Goal: Navigation & Orientation: Find specific page/section

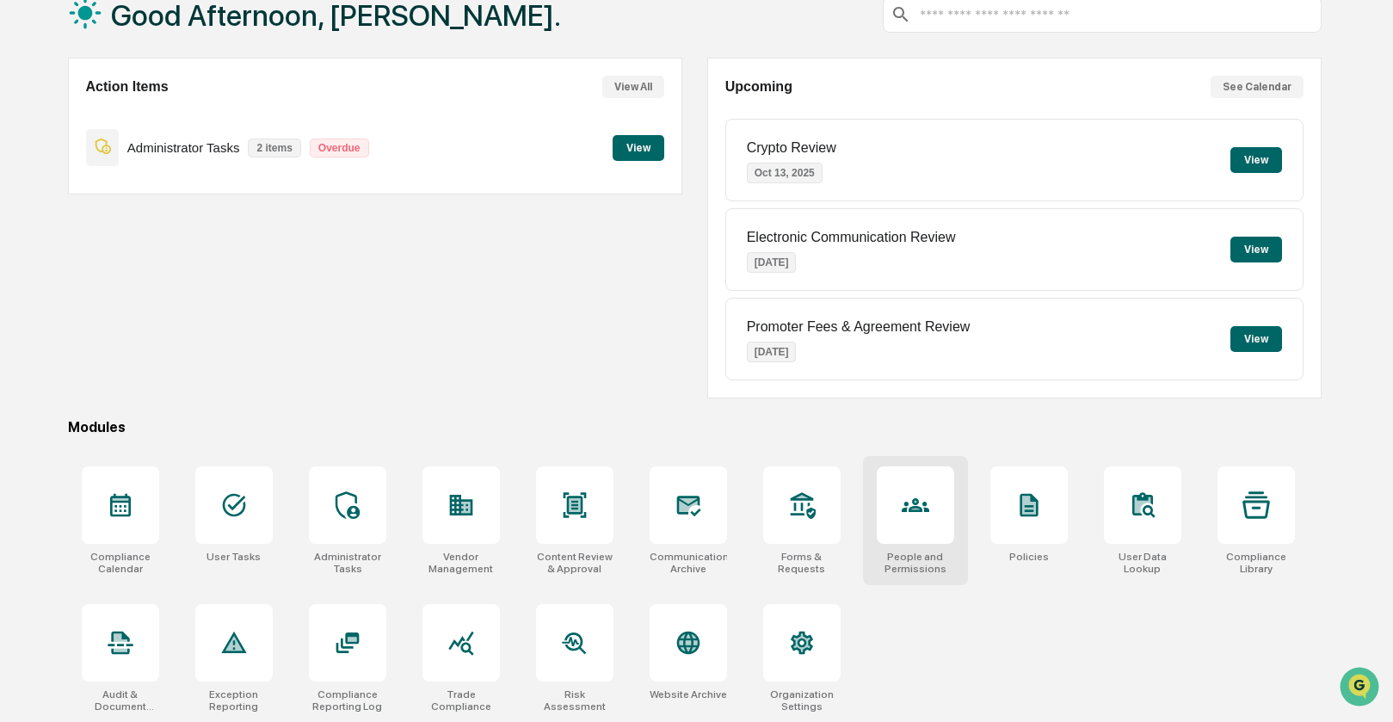
scroll to position [114, 0]
click at [926, 504] on icon at bounding box center [915, 504] width 28 height 14
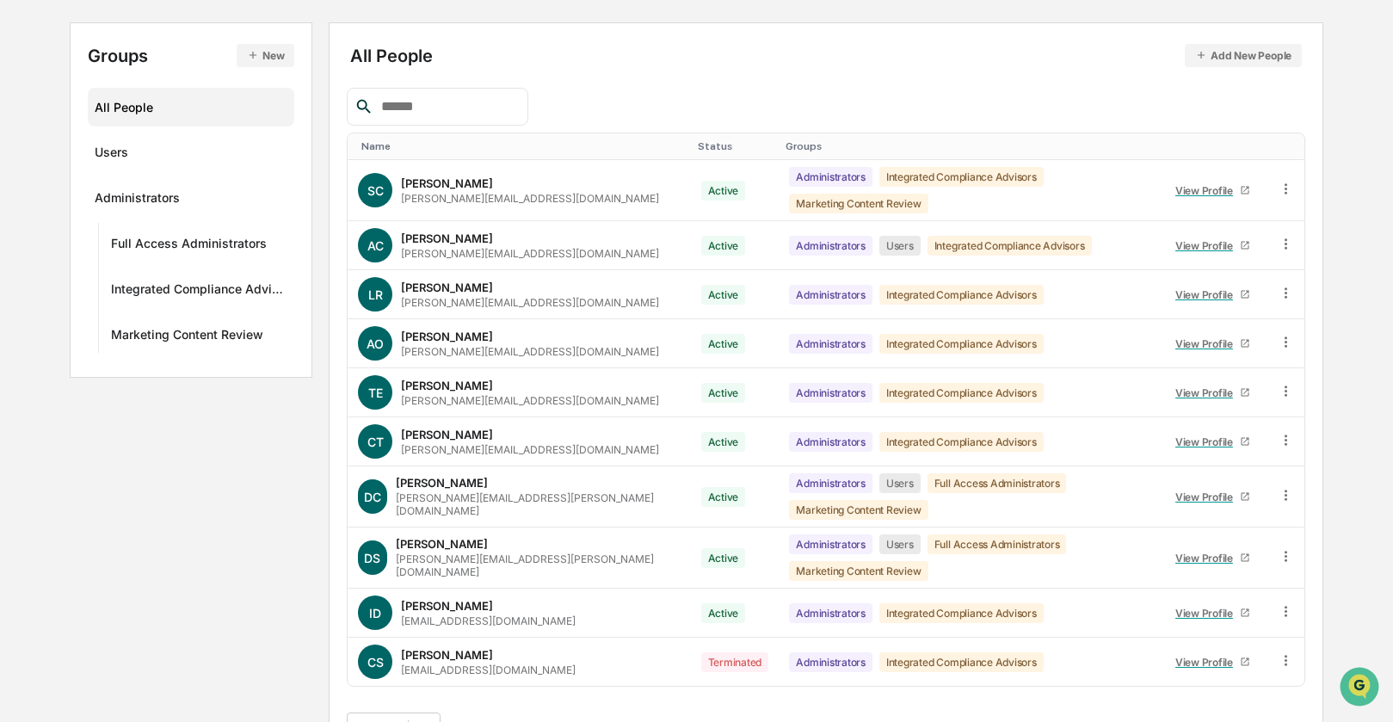
scroll to position [177, 0]
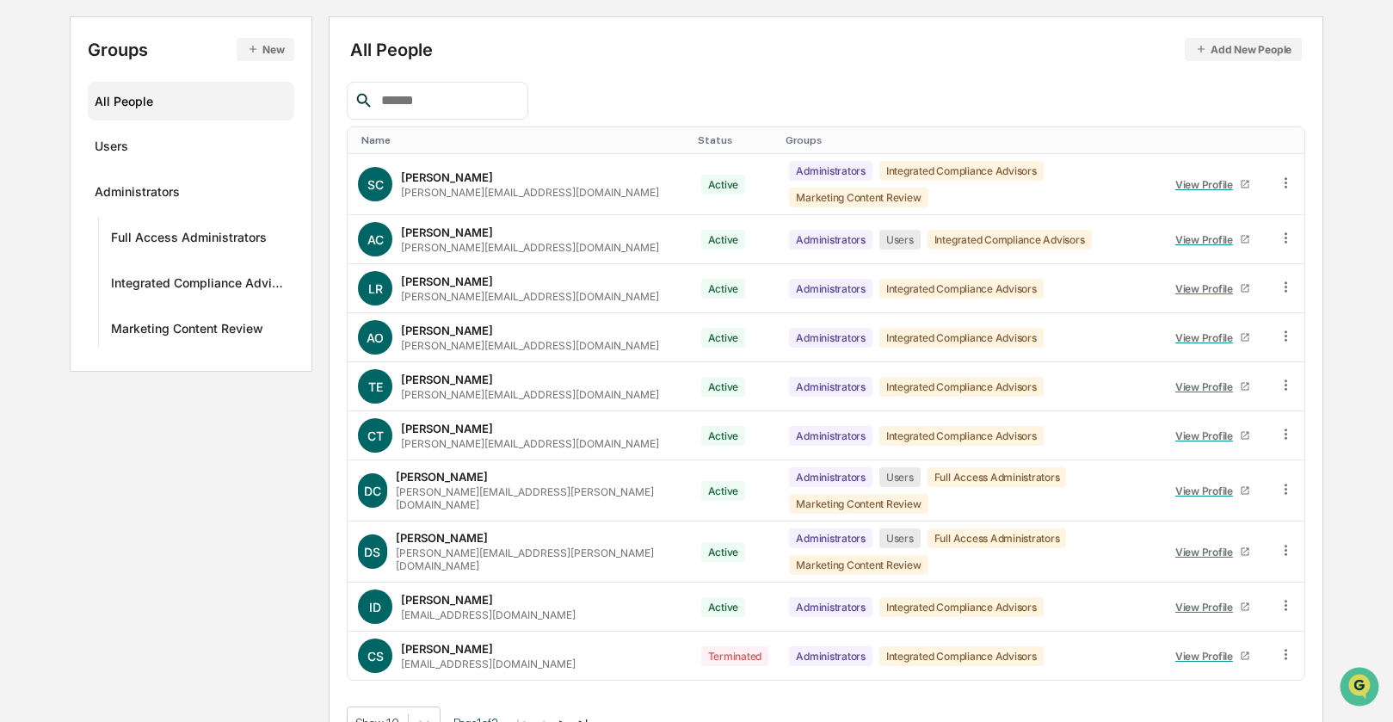
click at [570, 716] on button ">" at bounding box center [561, 723] width 17 height 15
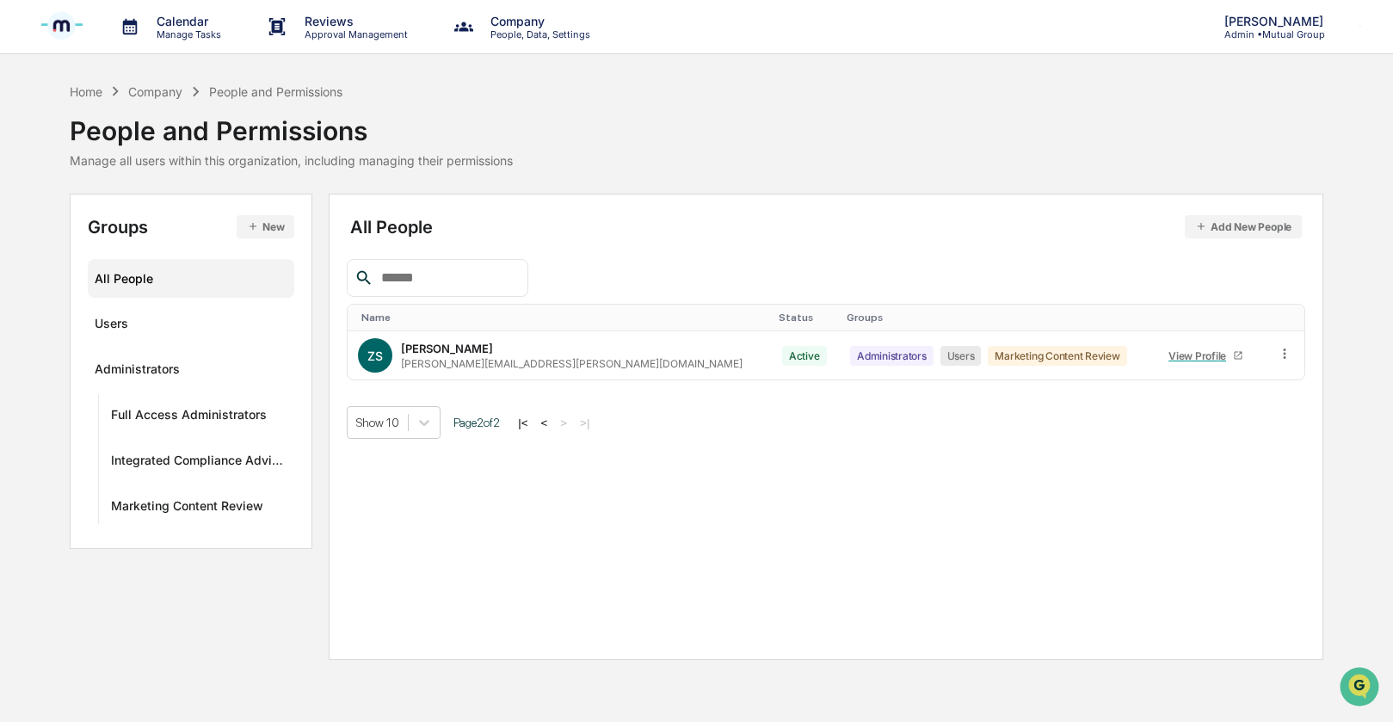
scroll to position [0, 0]
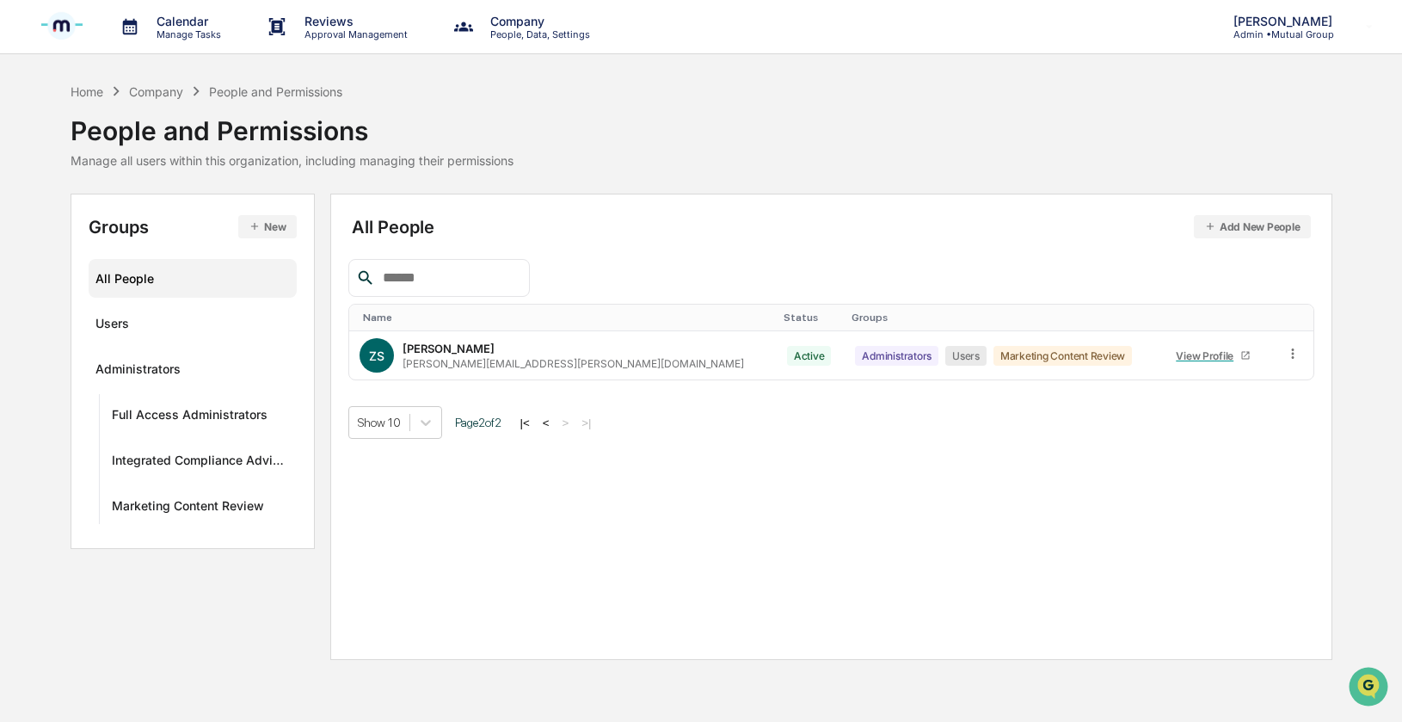
click at [534, 423] on button "|<" at bounding box center [524, 422] width 20 height 15
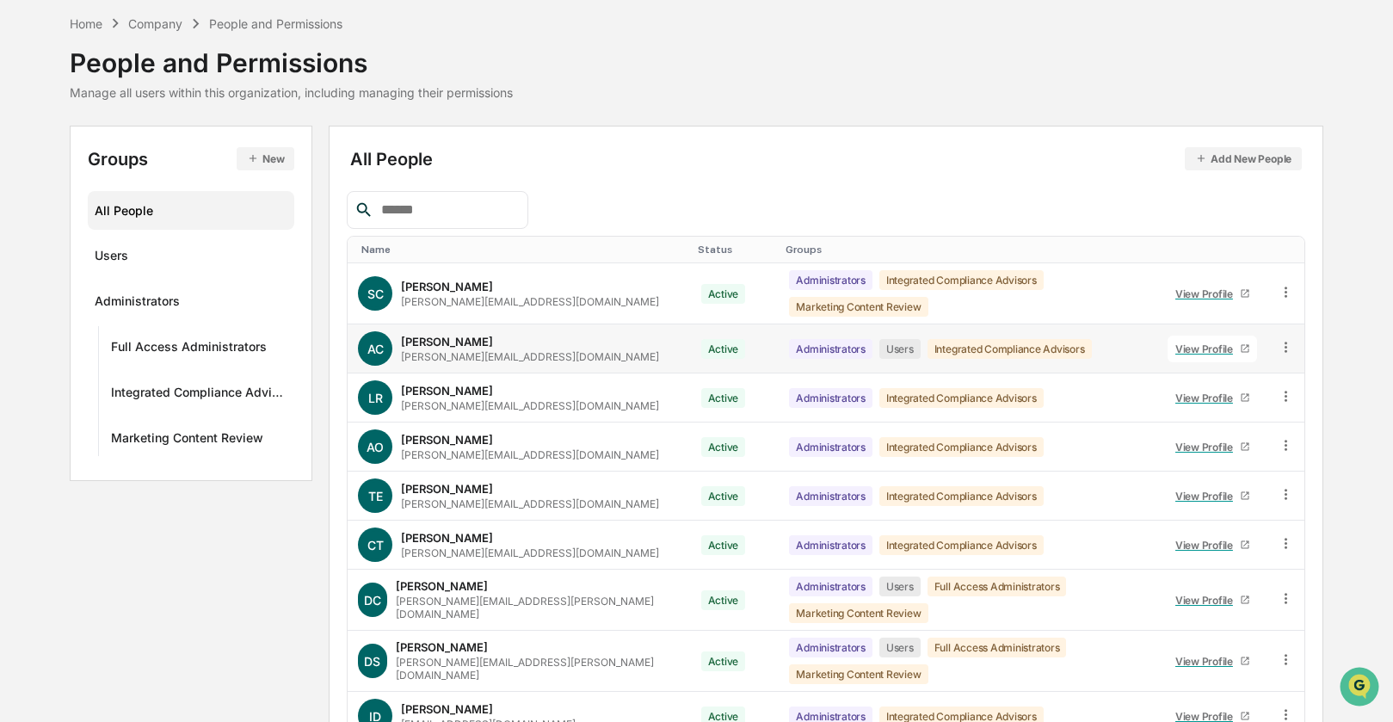
scroll to position [177, 0]
